Goal: Task Accomplishment & Management: Manage account settings

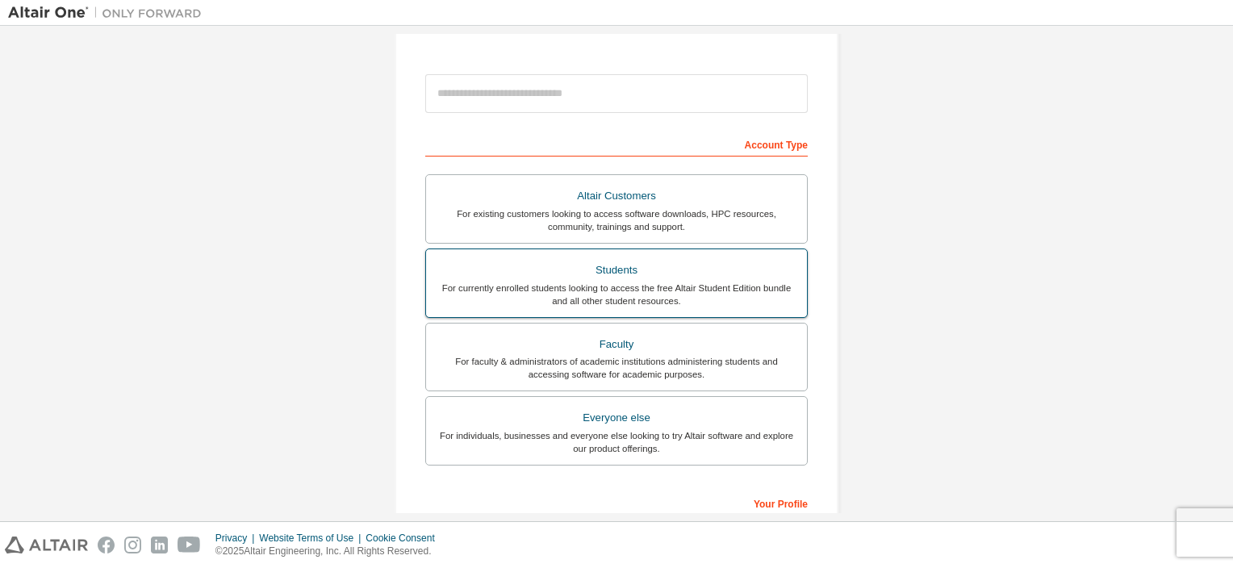
scroll to position [161, 0]
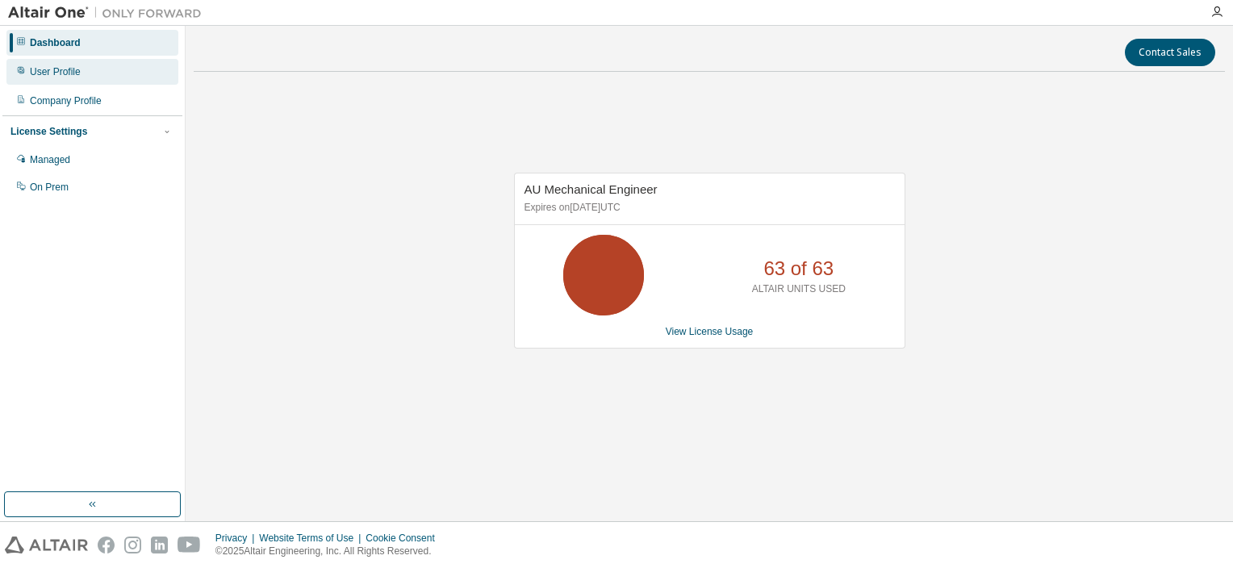
click at [34, 71] on div "User Profile" at bounding box center [55, 71] width 51 height 13
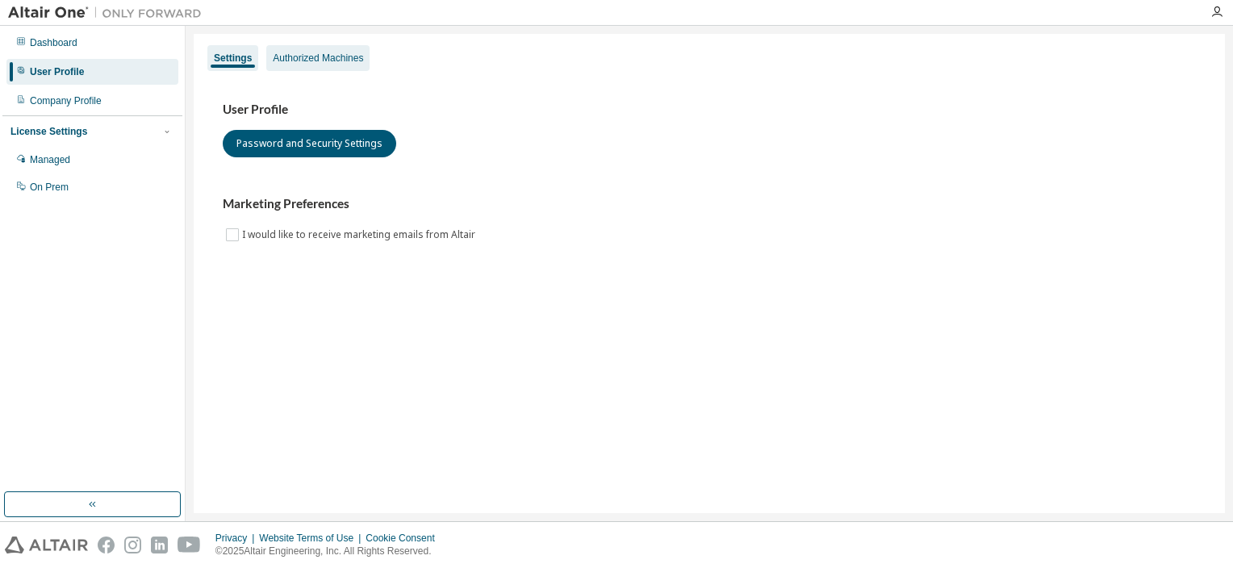
click at [339, 61] on div "Authorized Machines" at bounding box center [318, 58] width 90 height 13
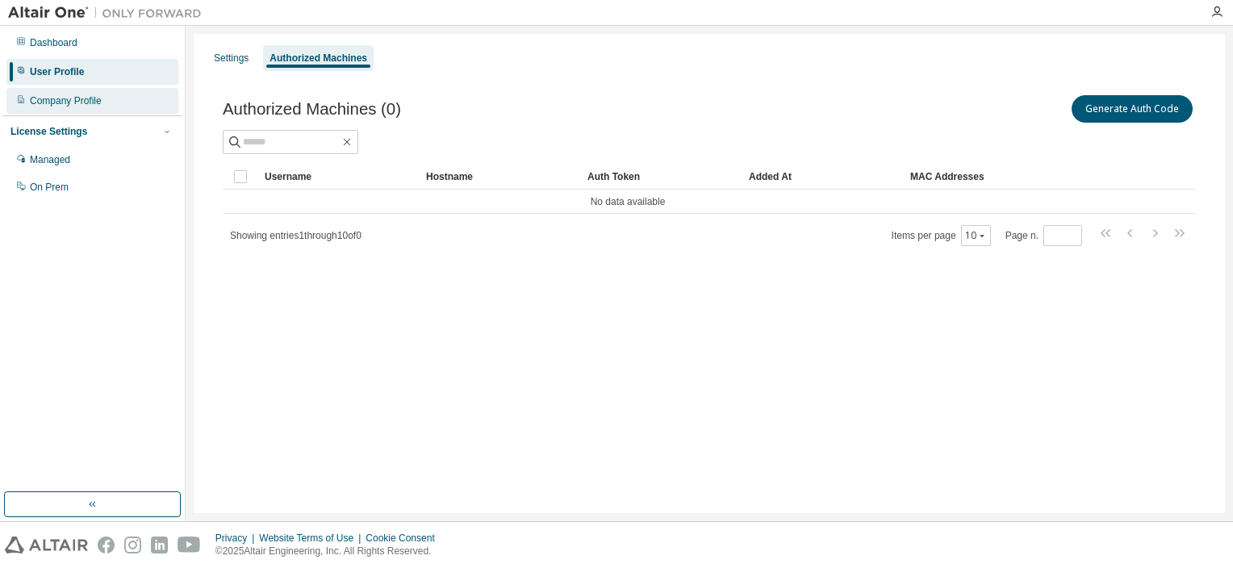
click at [80, 102] on div "Company Profile" at bounding box center [66, 100] width 72 height 13
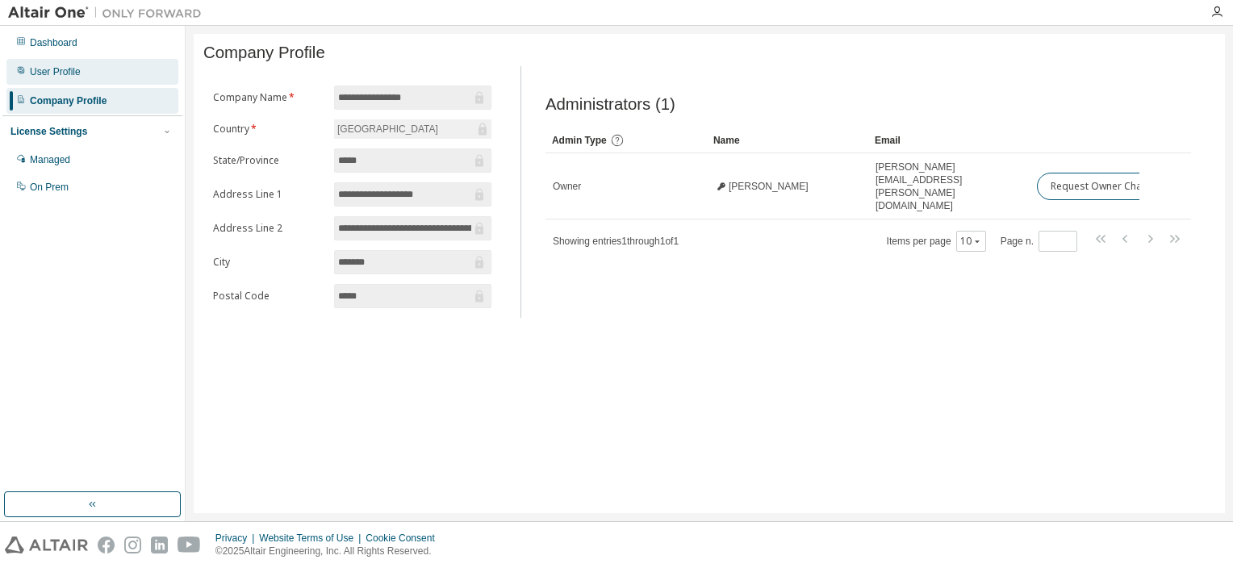
click at [61, 74] on div "User Profile" at bounding box center [55, 71] width 51 height 13
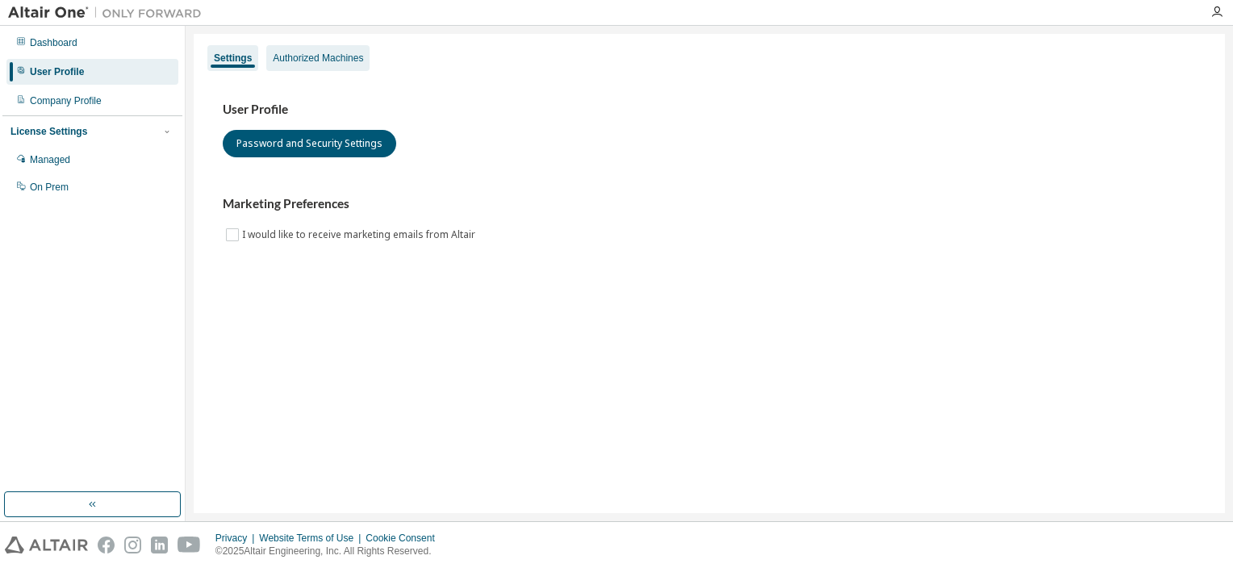
click at [307, 57] on div "Authorized Machines" at bounding box center [318, 58] width 90 height 13
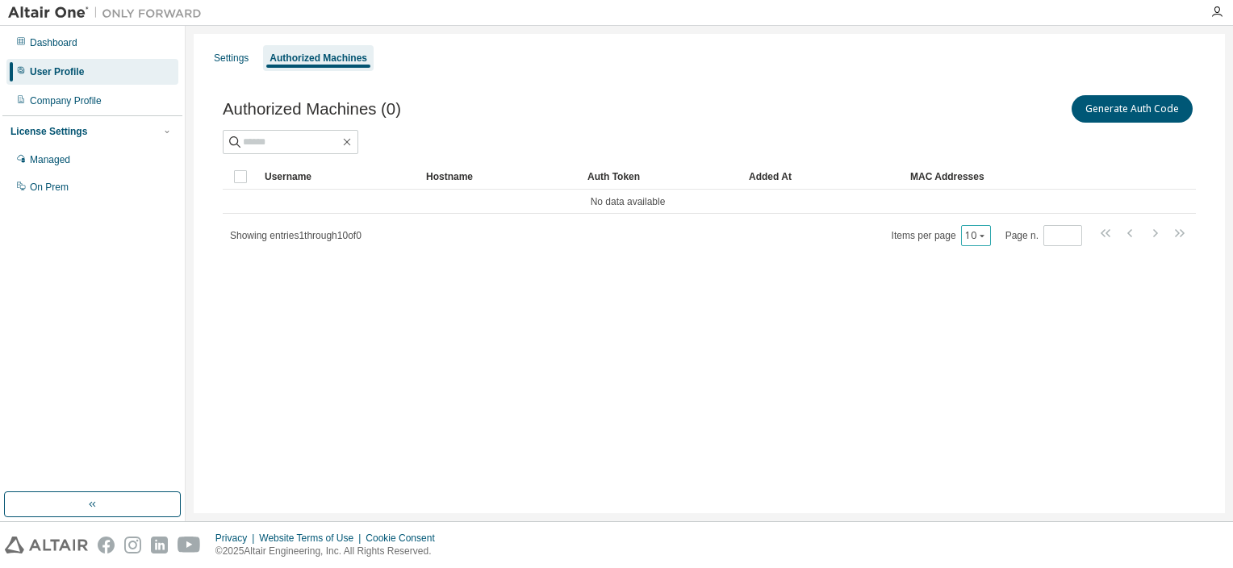
click at [981, 237] on icon "button" at bounding box center [982, 236] width 10 height 10
click at [997, 254] on div "10" at bounding box center [1027, 256] width 129 height 19
click at [838, 282] on div "Authorized Machines (0) Generate Auth Code Clear Load Save Save As Field Operat…" at bounding box center [709, 181] width 1012 height 216
click at [353, 144] on icon "button" at bounding box center [346, 142] width 13 height 13
click at [484, 233] on div "Showing entries 1 through 10 of 0 Items per page 10 Page n. *" at bounding box center [709, 234] width 973 height 23
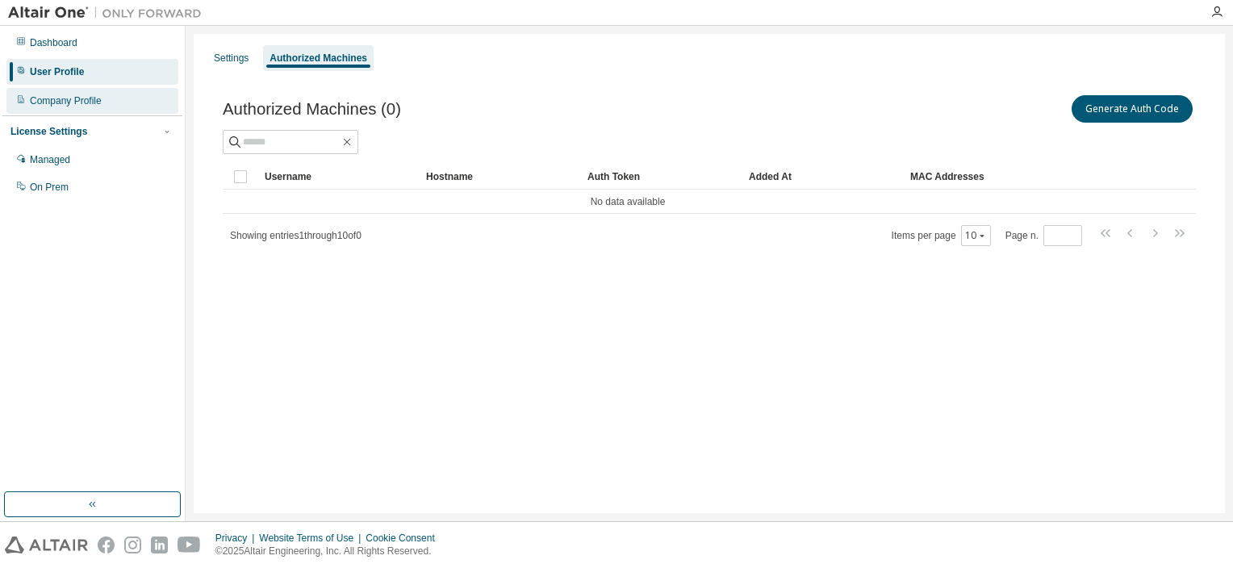
click at [100, 97] on div "Company Profile" at bounding box center [66, 100] width 72 height 13
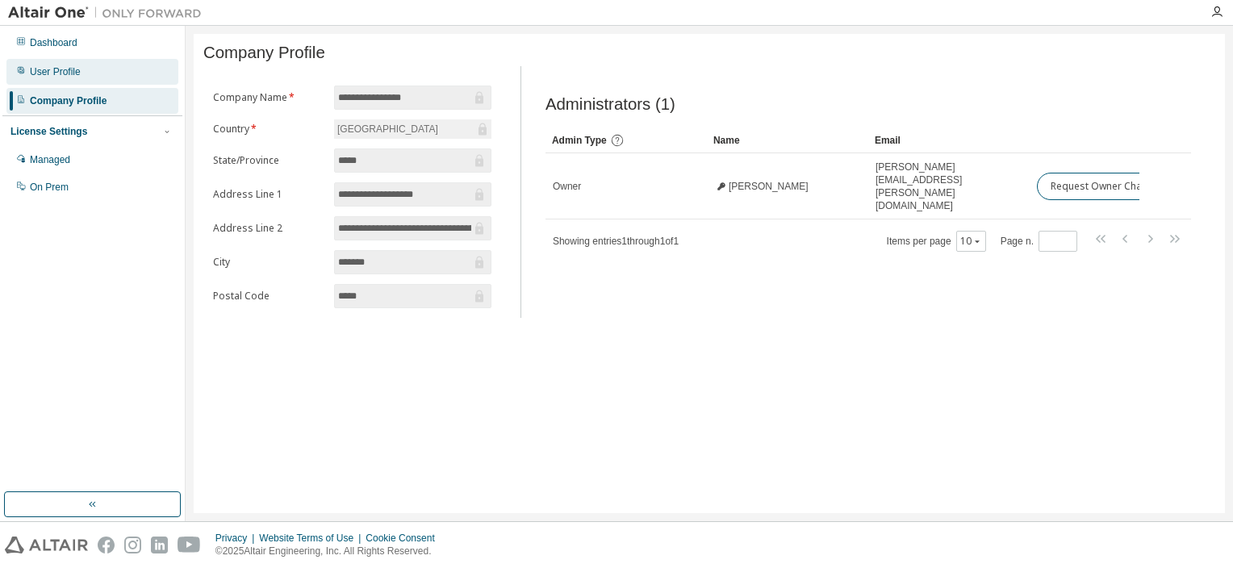
click at [65, 81] on div "User Profile" at bounding box center [92, 72] width 172 height 26
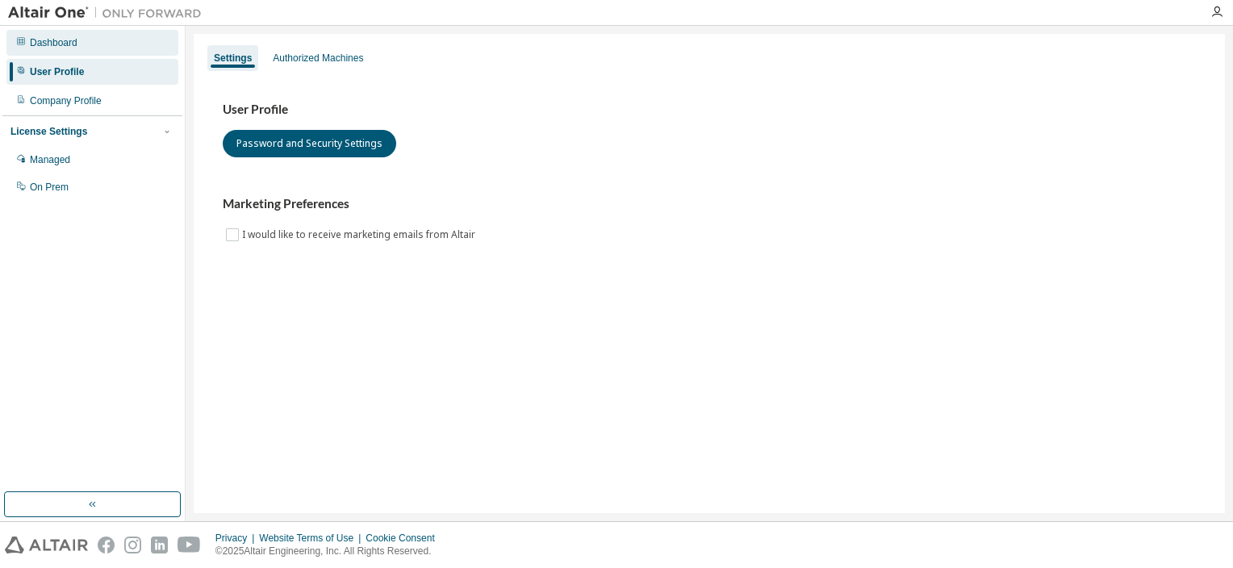
click at [68, 45] on div "Dashboard" at bounding box center [54, 42] width 48 height 13
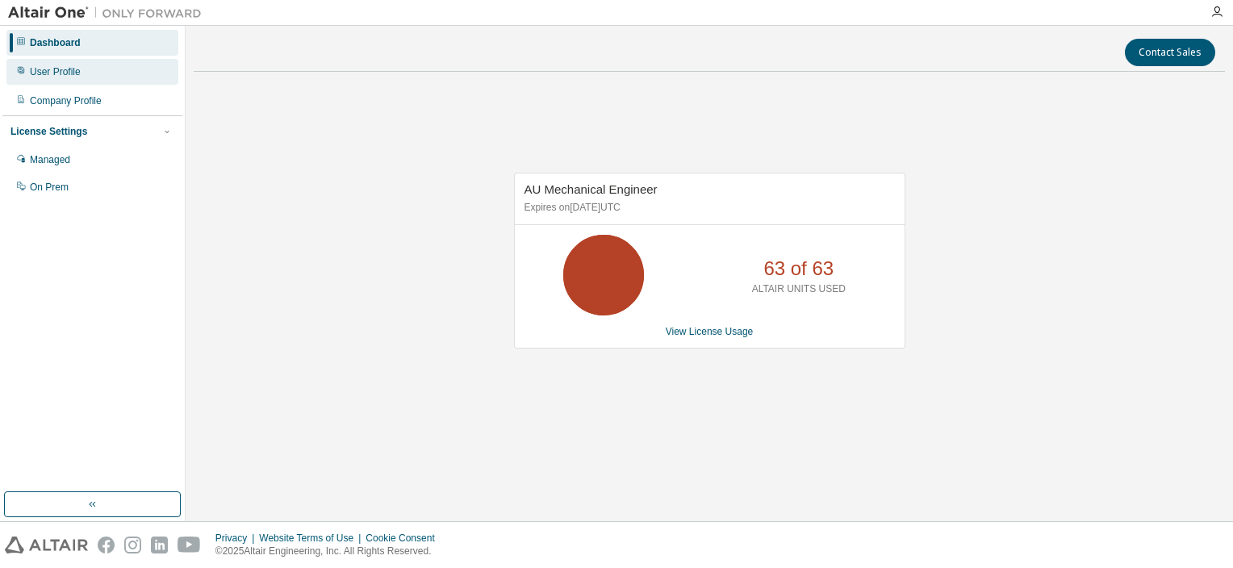
click at [69, 74] on div "User Profile" at bounding box center [55, 71] width 51 height 13
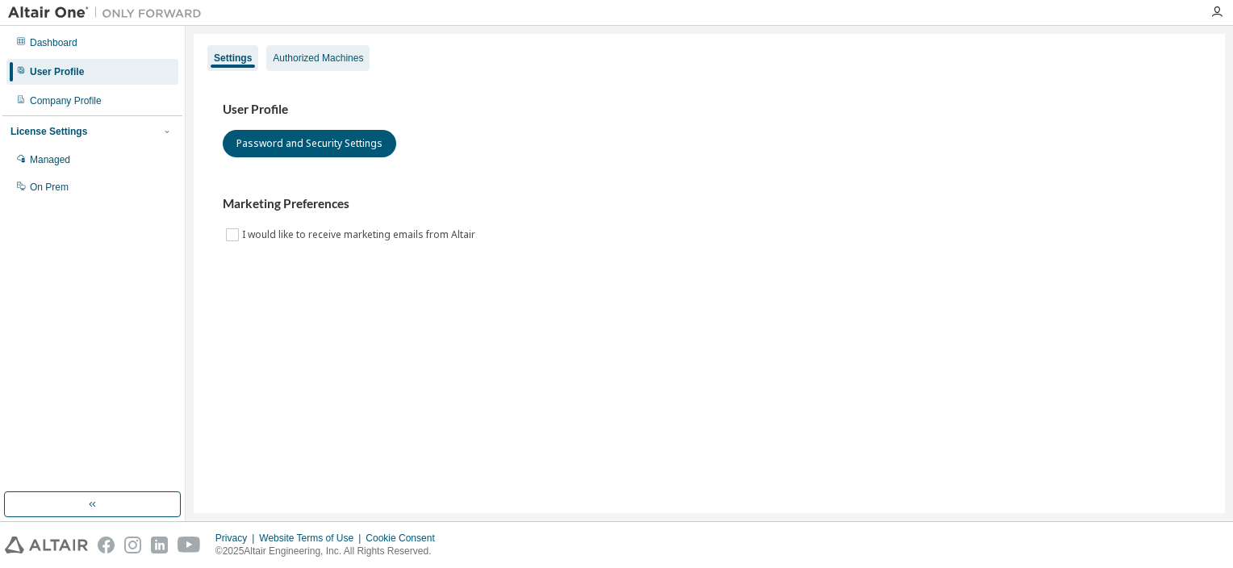
click at [317, 52] on div "Authorized Machines" at bounding box center [318, 58] width 90 height 13
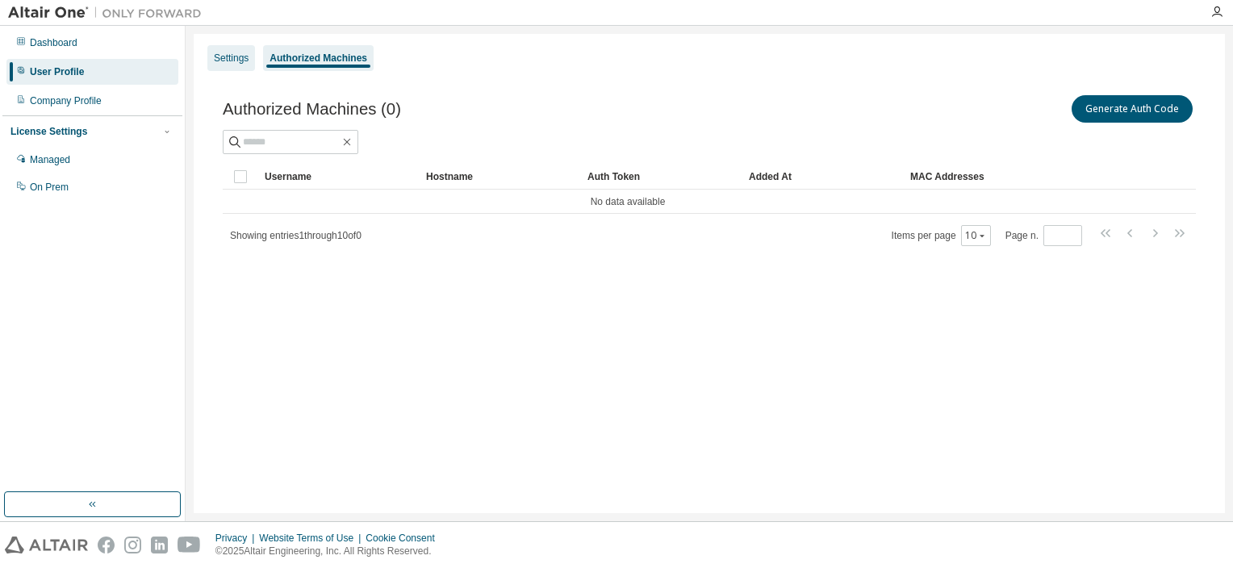
click at [229, 52] on div "Settings" at bounding box center [231, 58] width 35 height 13
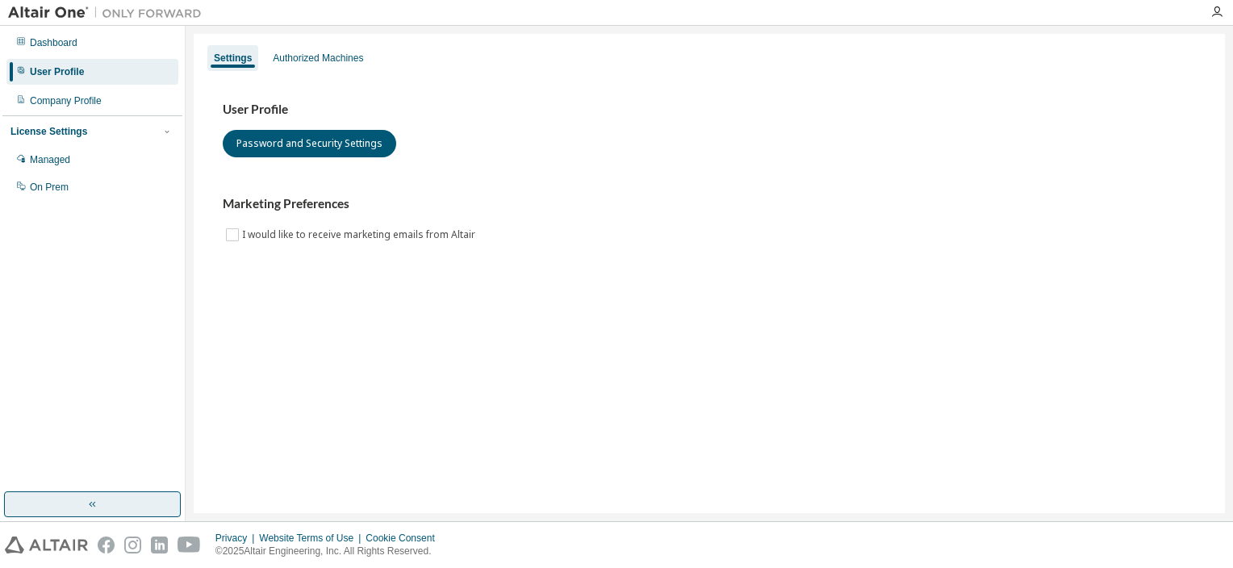
click at [109, 494] on button "button" at bounding box center [92, 504] width 177 height 26
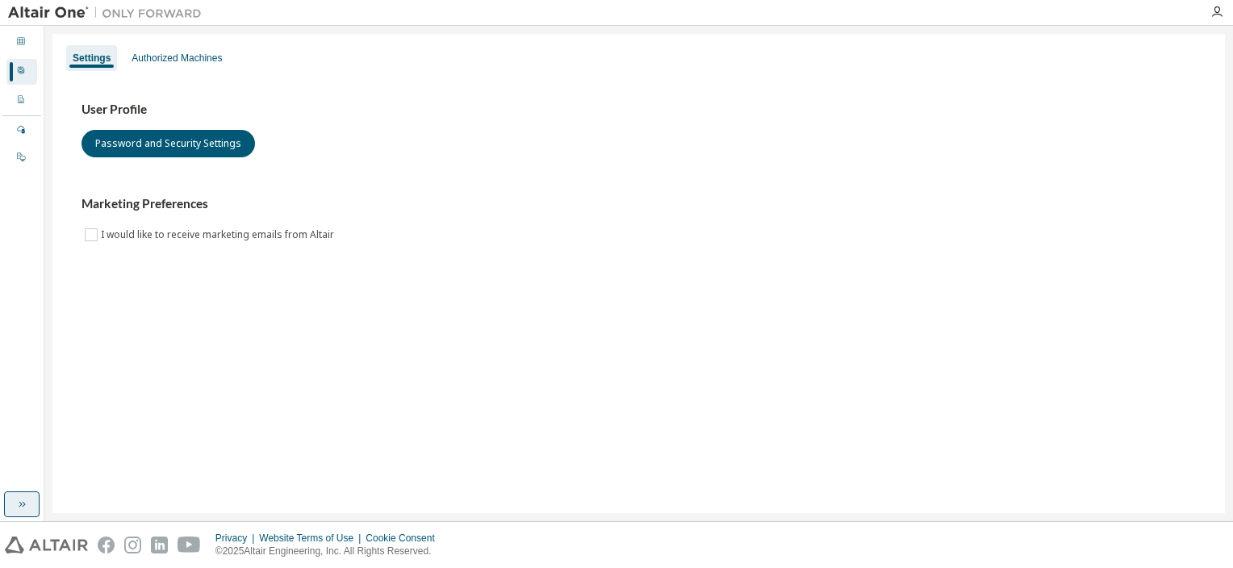
click at [20, 499] on icon "button" at bounding box center [21, 504] width 13 height 13
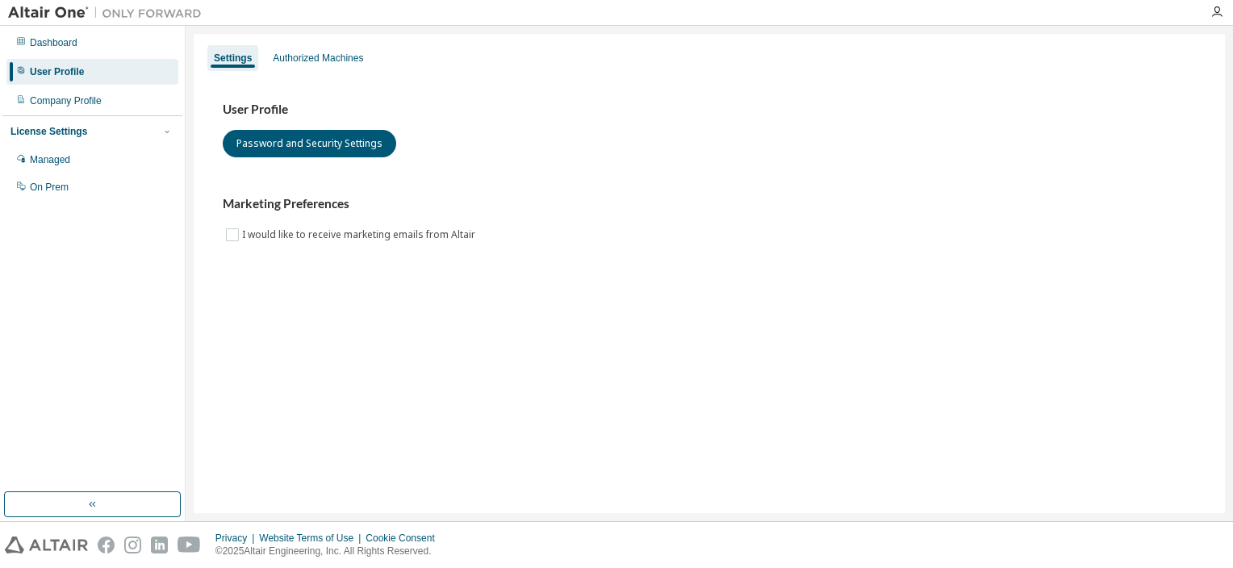
click at [40, 11] on img at bounding box center [109, 13] width 202 height 16
click at [1212, 16] on icon "button" at bounding box center [1216, 12] width 13 height 13
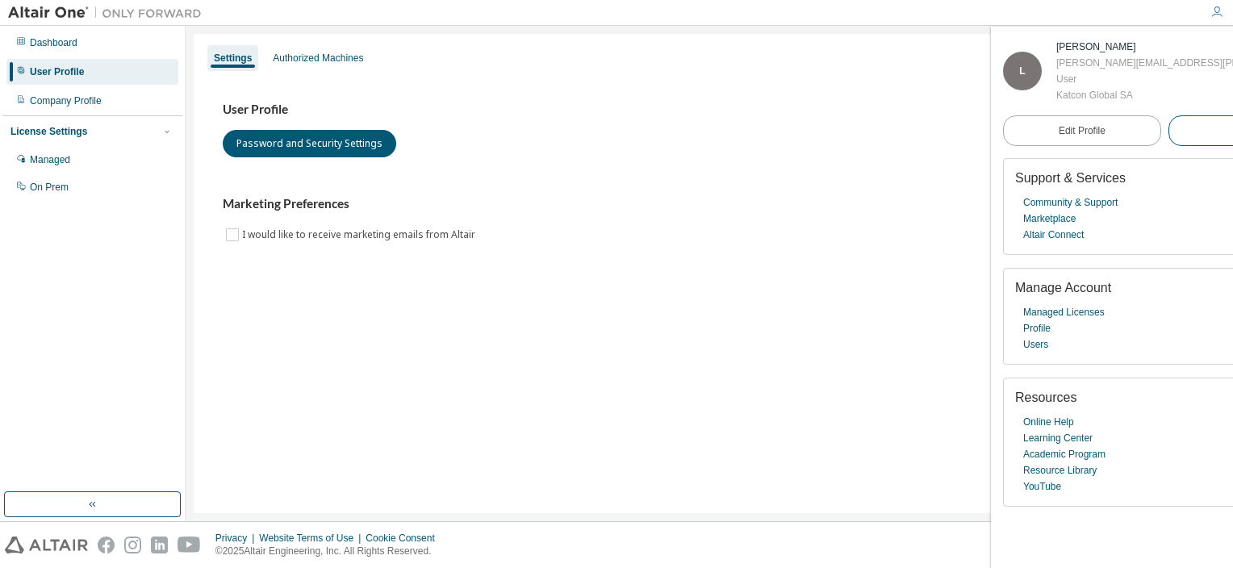
click at [1232, 136] on span "Logout" at bounding box center [1247, 131] width 30 height 16
